Goal: Task Accomplishment & Management: Manage account settings

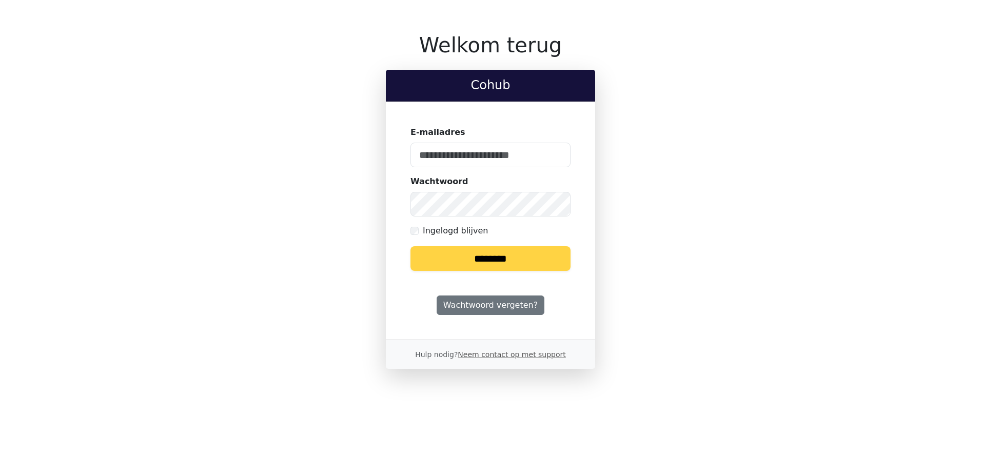
type input "**********"
click at [492, 258] on input "********" at bounding box center [490, 258] width 160 height 25
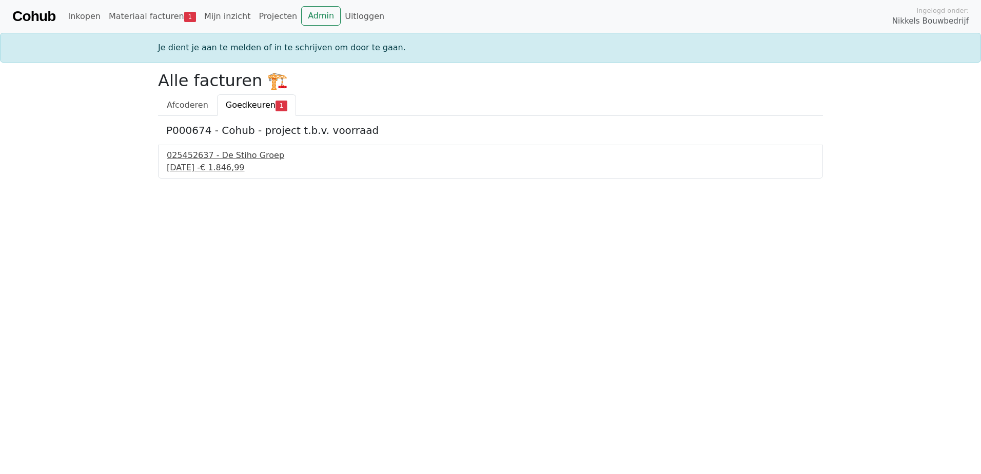
click at [230, 158] on div "025452637 - De Stiho Groep" at bounding box center [491, 155] width 648 height 12
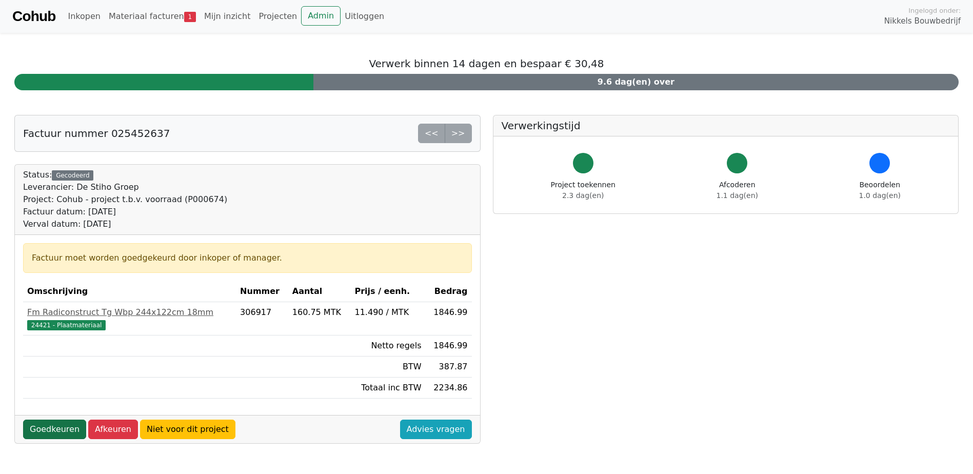
click at [47, 426] on link "Goedkeuren" at bounding box center [54, 429] width 63 height 19
